Goal: Task Accomplishment & Management: Use online tool/utility

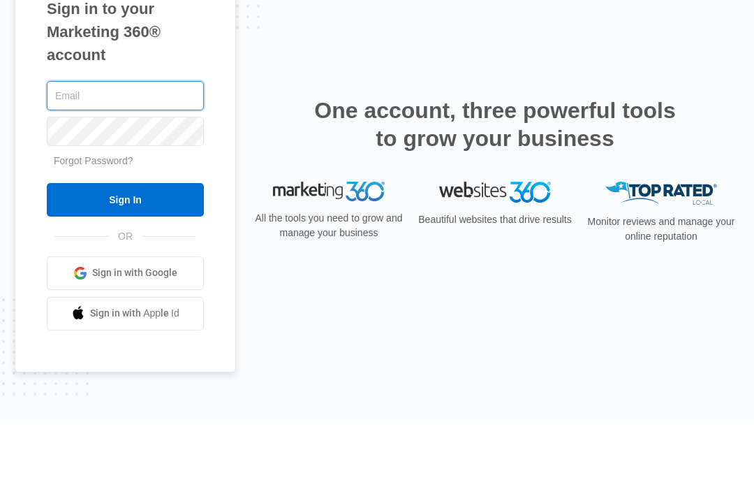
type input "[EMAIL_ADDRESS][DOMAIN_NAME]"
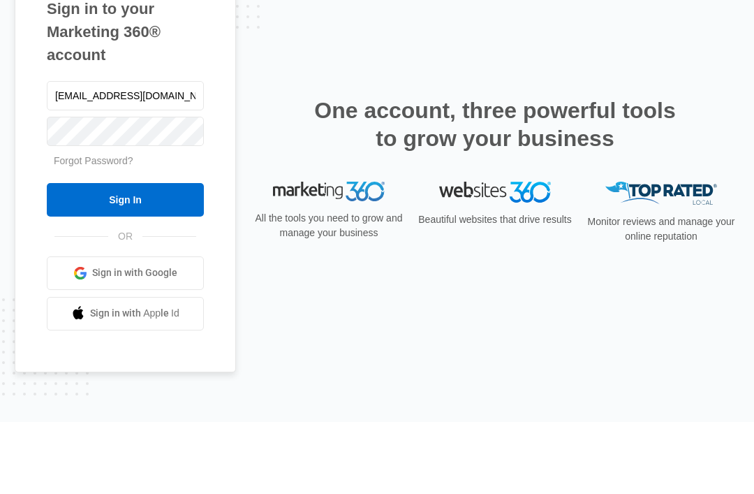
click at [125, 255] on input "Sign In" at bounding box center [125, 272] width 157 height 34
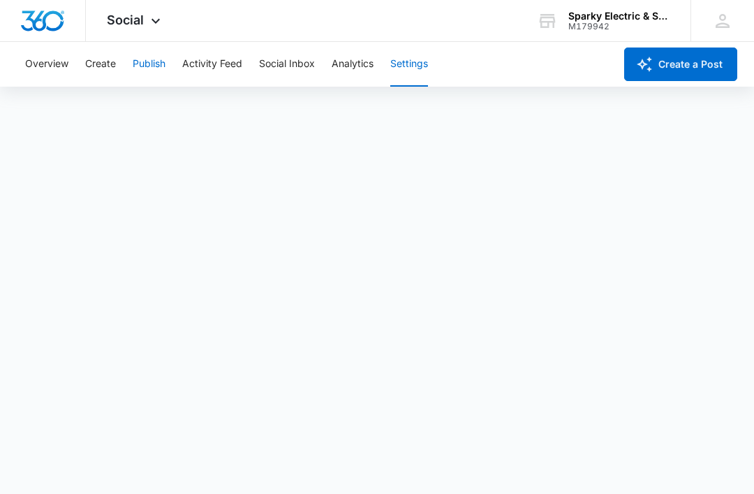
click at [149, 62] on button "Publish" at bounding box center [149, 64] width 33 height 45
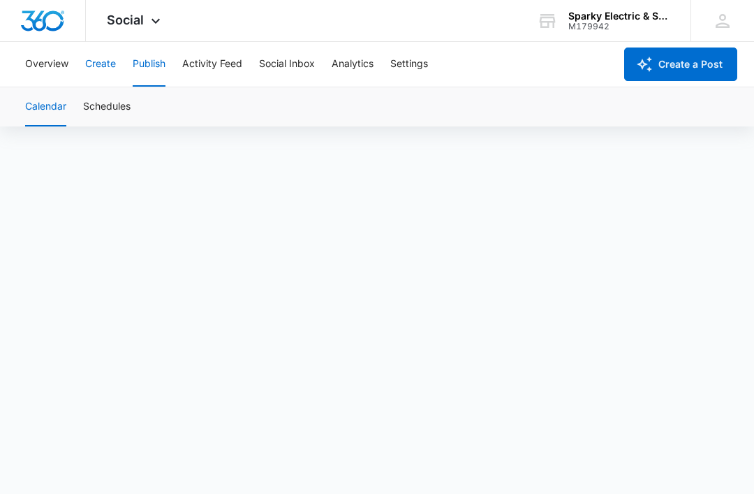
click at [107, 75] on button "Create" at bounding box center [100, 64] width 31 height 45
click at [131, 106] on button "Approvals" at bounding box center [136, 106] width 47 height 39
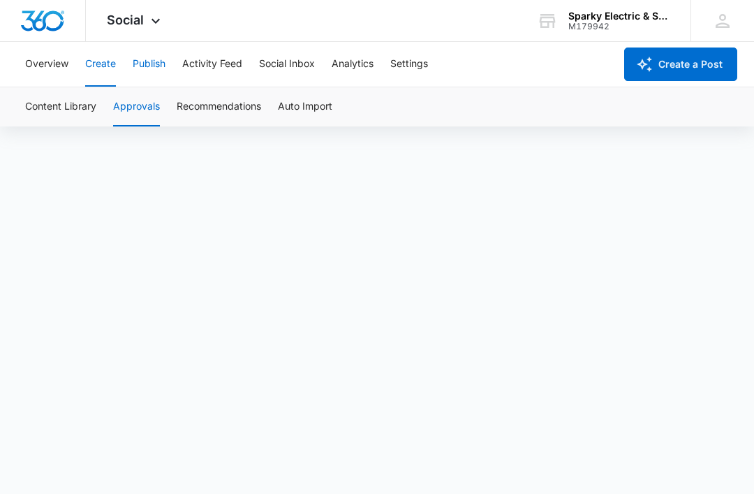
click at [152, 58] on button "Publish" at bounding box center [149, 64] width 33 height 45
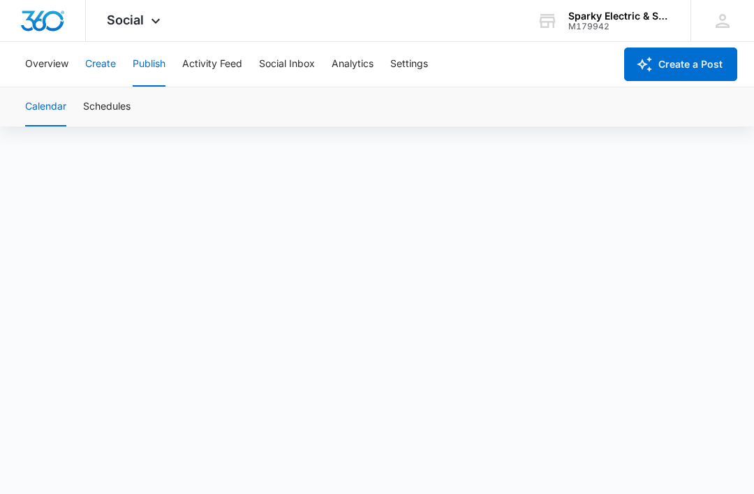
click at [112, 64] on button "Create" at bounding box center [100, 64] width 31 height 45
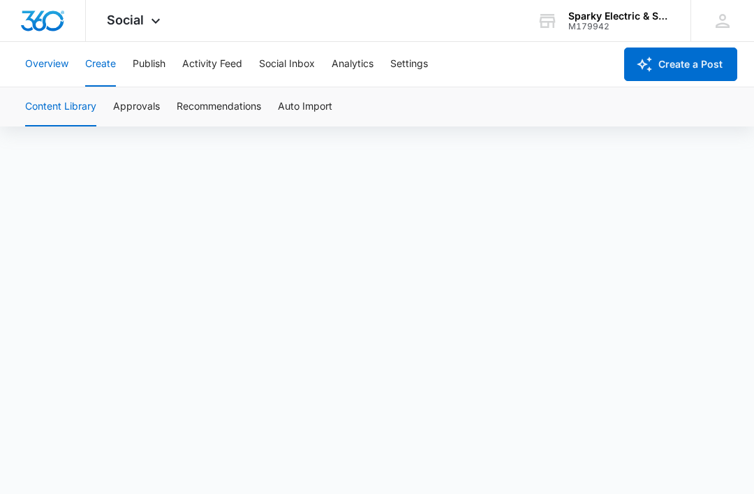
click at [50, 51] on button "Overview" at bounding box center [46, 64] width 43 height 45
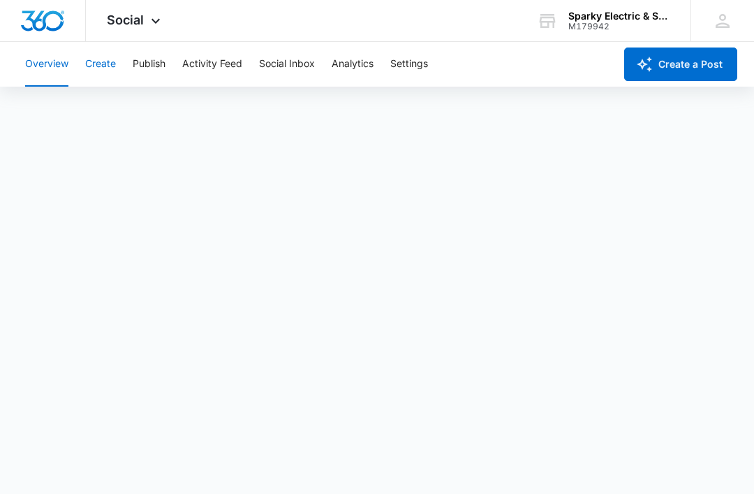
click at [97, 73] on button "Create" at bounding box center [100, 64] width 31 height 45
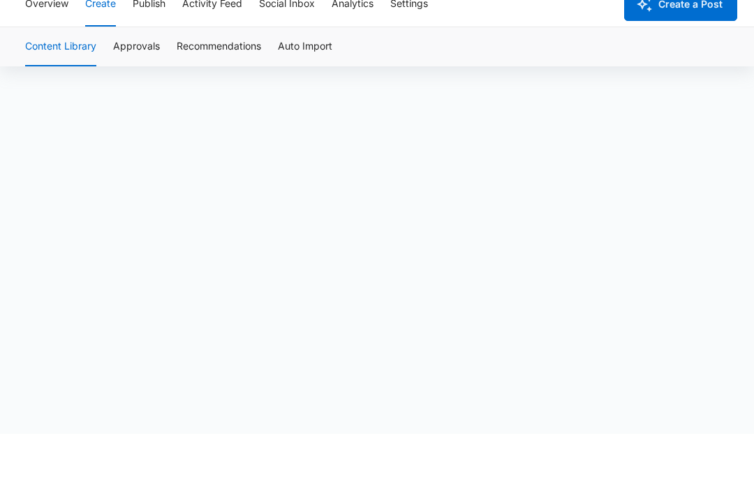
scroll to position [10, 0]
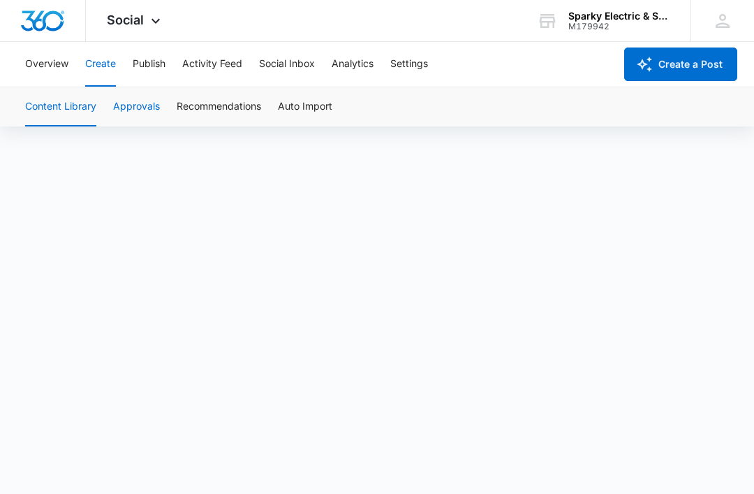
click at [136, 105] on button "Approvals" at bounding box center [136, 106] width 47 height 39
click at [138, 123] on button "Approvals" at bounding box center [136, 106] width 47 height 39
click at [99, 72] on button "Create" at bounding box center [100, 64] width 31 height 45
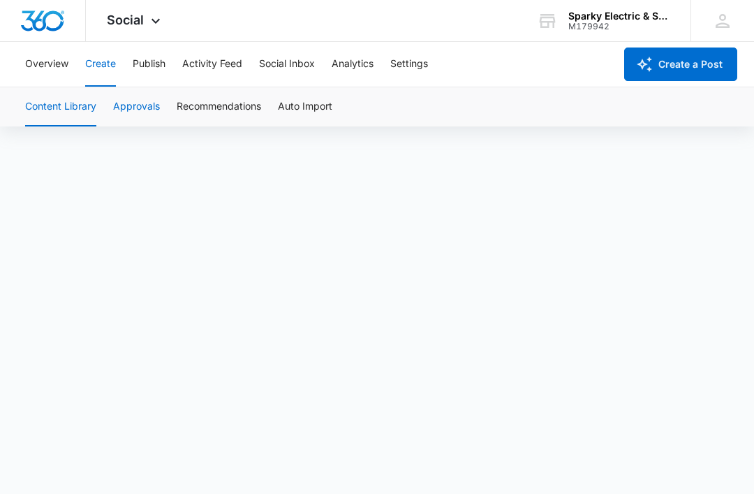
click at [154, 105] on button "Approvals" at bounding box center [136, 106] width 47 height 39
